Goal: Task Accomplishment & Management: Manage account settings

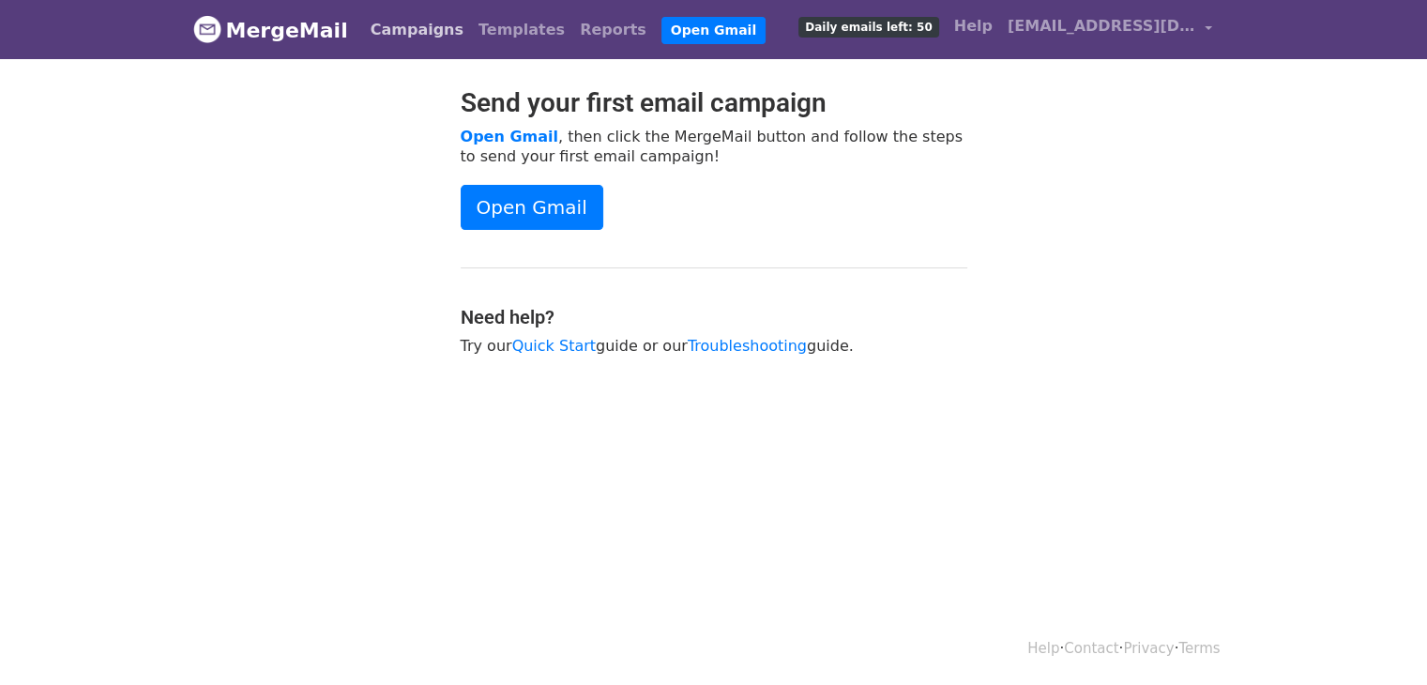
click at [415, 29] on link "Campaigns" at bounding box center [417, 30] width 108 height 38
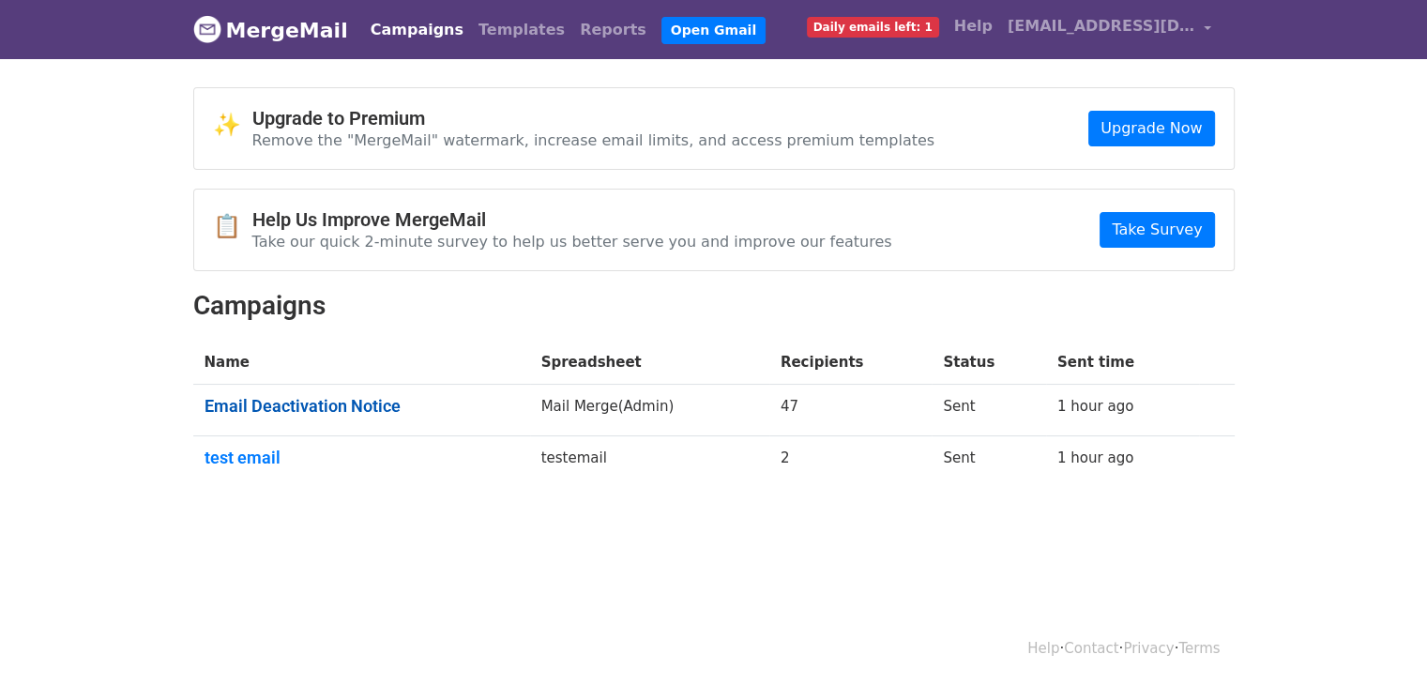
click at [364, 406] on link "Email Deactivation Notice" at bounding box center [362, 406] width 314 height 21
